Goal: Task Accomplishment & Management: Use online tool/utility

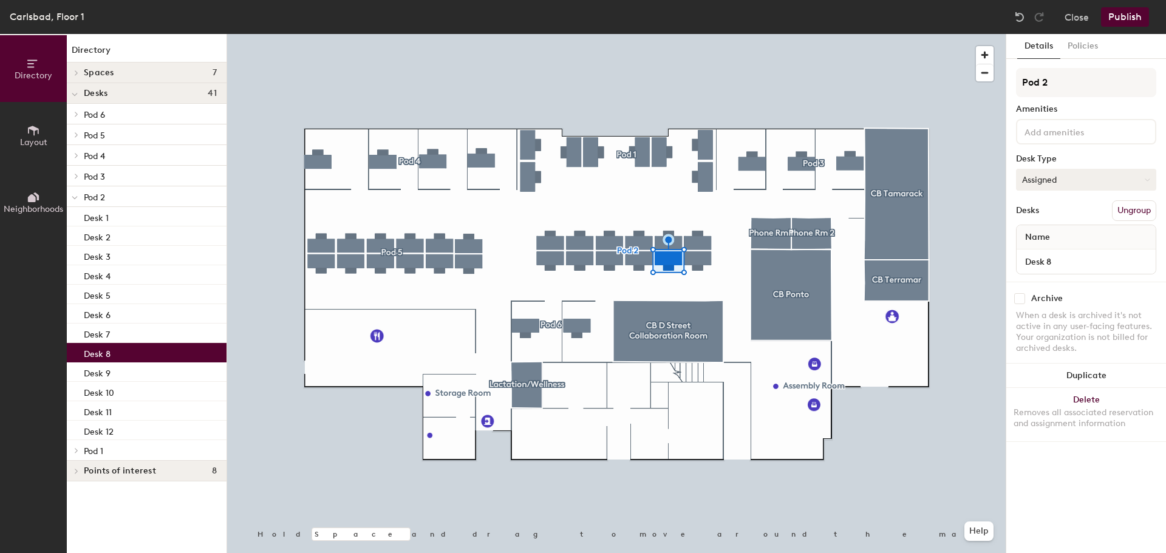
click at [1130, 183] on button "Assigned" at bounding box center [1086, 180] width 140 height 22
click at [1048, 251] on div "Hoteled" at bounding box center [1077, 254] width 121 height 18
click at [1090, 398] on button "Delete Removes all associated reservation and assignment information" at bounding box center [1087, 414] width 160 height 53
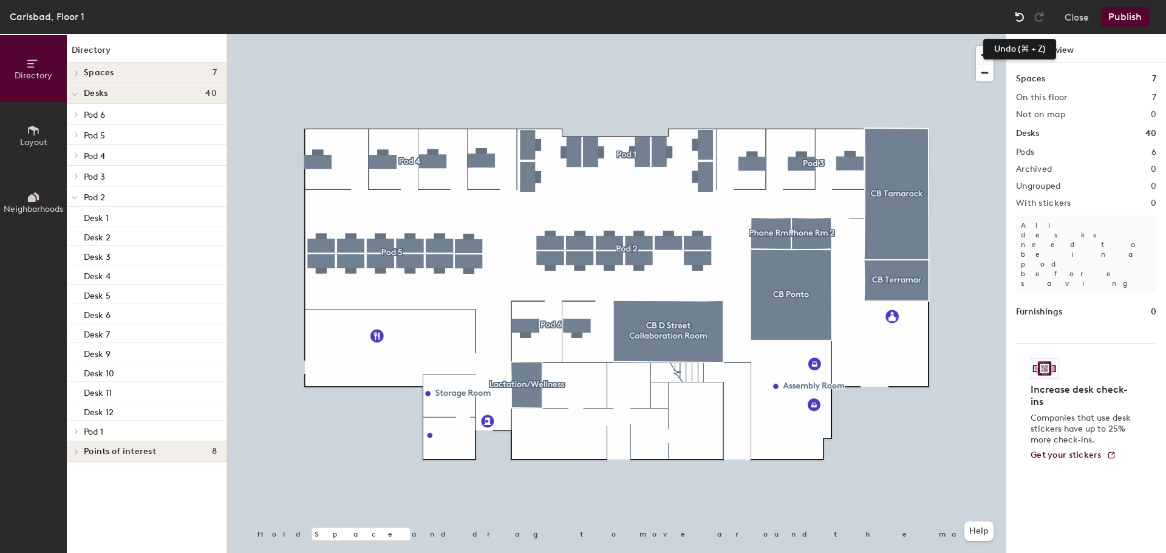
click at [1019, 22] on img at bounding box center [1020, 17] width 12 height 12
